Goal: Task Accomplishment & Management: Use online tool/utility

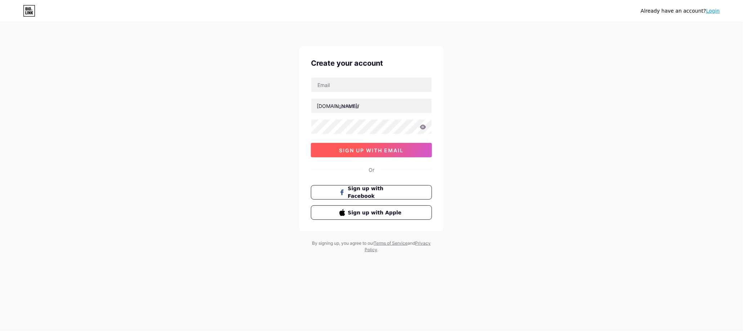
click at [396, 145] on button "sign up with email" at bounding box center [371, 150] width 121 height 14
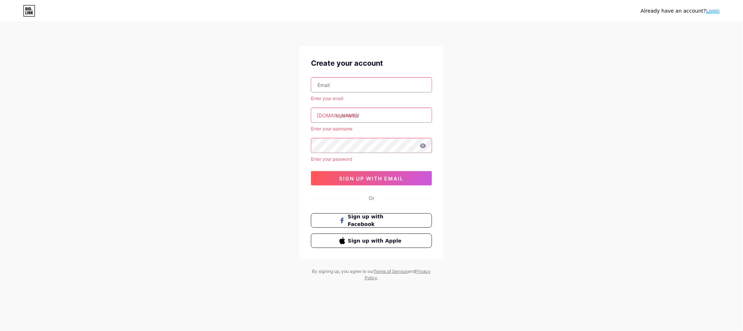
click at [709, 16] on div "Already have an account? Login" at bounding box center [680, 11] width 79 height 12
click at [702, 10] on font "Giriş yapın" at bounding box center [706, 11] width 27 height 6
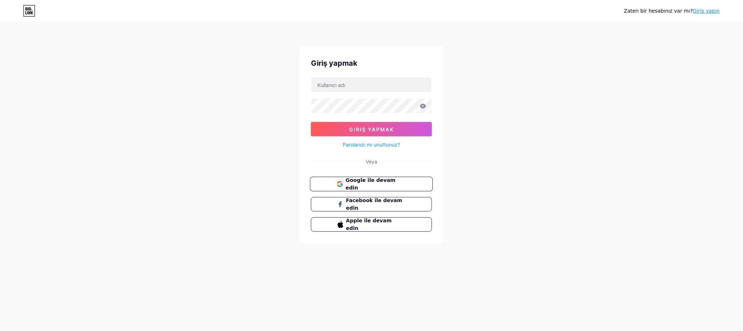
click at [407, 182] on button "Google ile devam edin" at bounding box center [371, 184] width 123 height 15
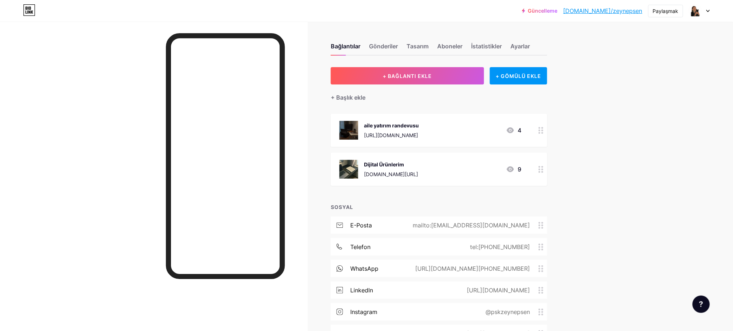
click at [542, 137] on div at bounding box center [541, 130] width 12 height 33
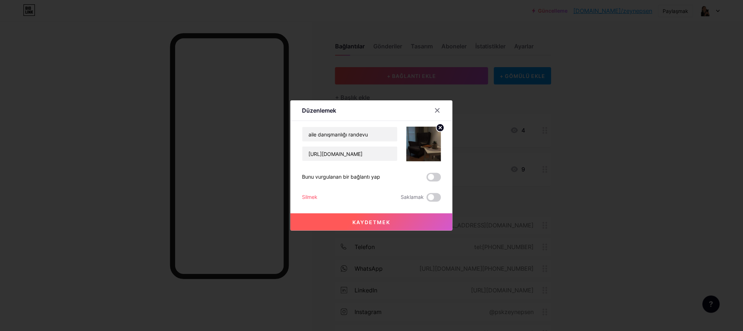
click at [310, 198] on font "Silmek" at bounding box center [310, 197] width 16 height 6
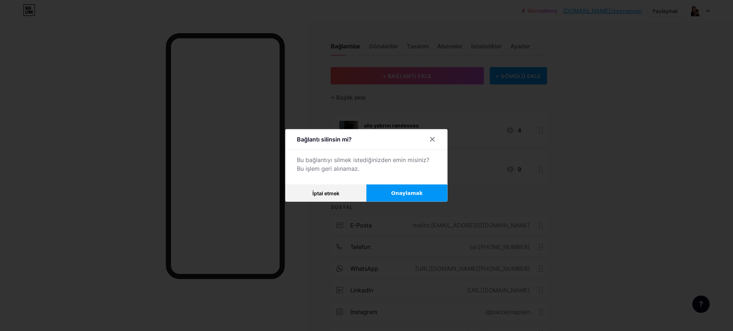
click at [401, 193] on font "Onaylamak" at bounding box center [407, 193] width 32 height 6
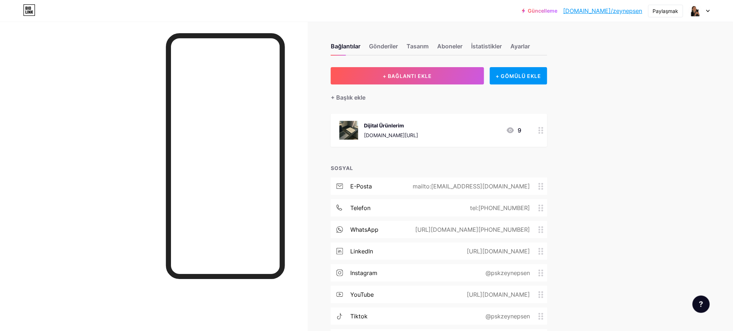
click at [544, 141] on div at bounding box center [541, 130] width 12 height 33
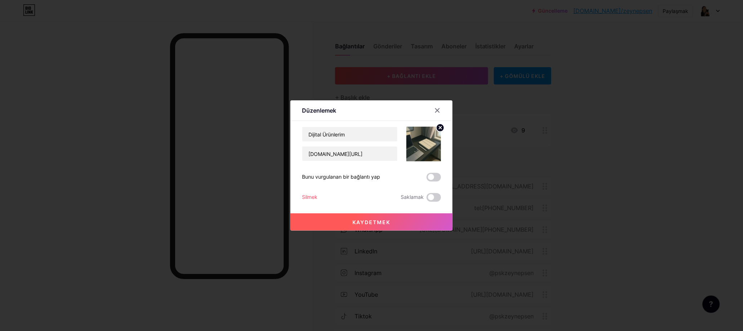
click at [318, 197] on font "Silmek" at bounding box center [310, 197] width 16 height 6
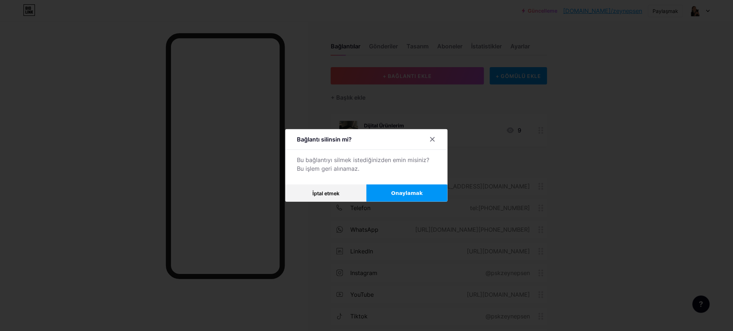
click at [393, 194] on button "Onaylamak" at bounding box center [406, 192] width 81 height 17
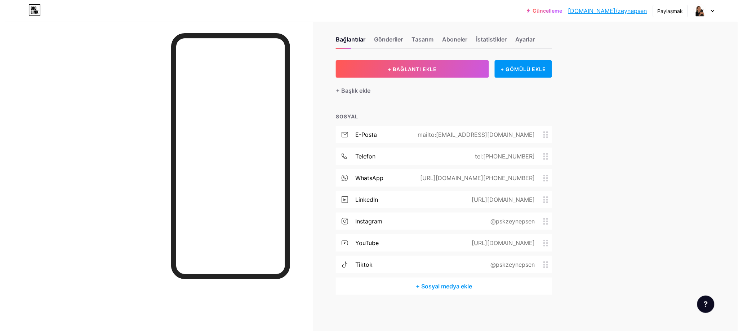
scroll to position [12, 0]
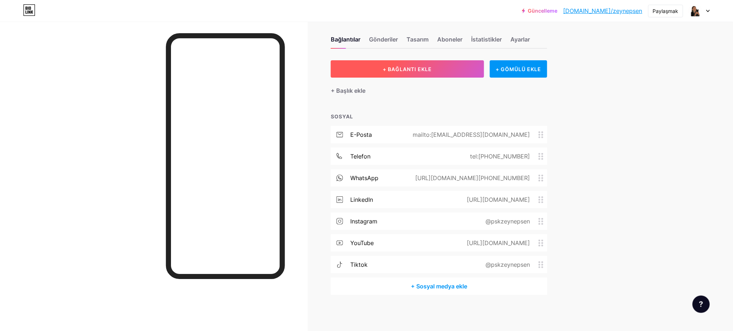
click at [467, 64] on button "+ BAĞLANTI EKLE" at bounding box center [407, 68] width 153 height 17
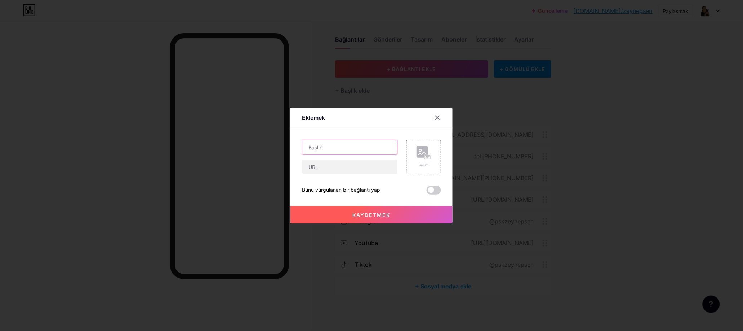
click at [389, 150] on input "text" at bounding box center [349, 147] width 95 height 14
type input "etüt takip"
click at [344, 164] on input "text" at bounding box center [349, 166] width 95 height 14
paste input "https://drive.google.com/drive/folders/1a_iw1Evf9RxpMcBcch-FPJa0lhAEp8yz?usp=sh…"
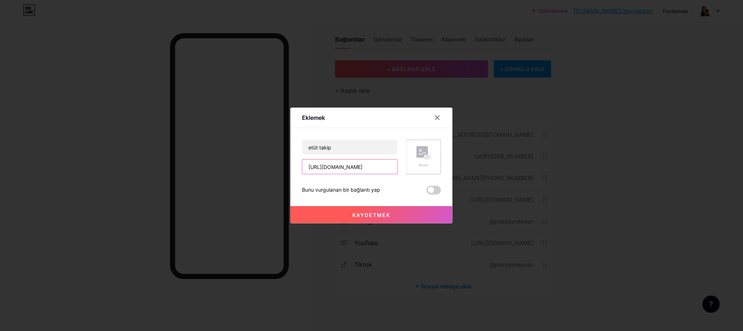
scroll to position [0, 166]
type input "https://drive.google.com/drive/folders/1a_iw1Evf9RxpMcBcch-FPJa0lhAEp8yz?usp=sh…"
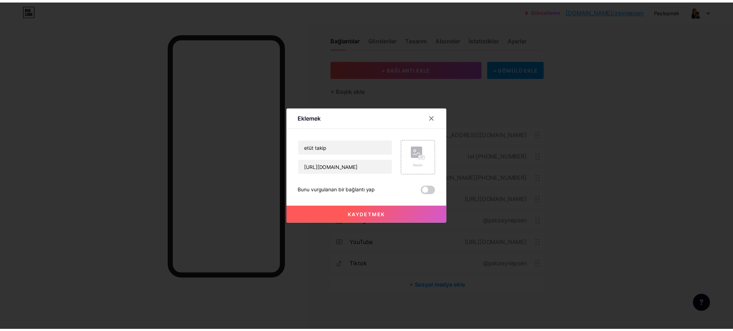
scroll to position [0, 0]
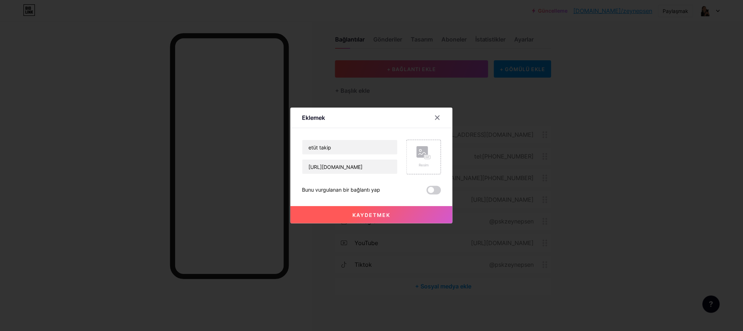
click at [396, 210] on button "Kaydetmek" at bounding box center [372, 214] width 162 height 17
